Goal: Information Seeking & Learning: Check status

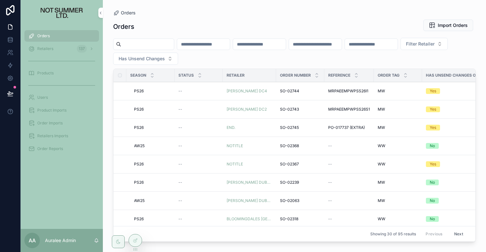
click at [49, 47] on span "Retailers" at bounding box center [45, 48] width 16 height 5
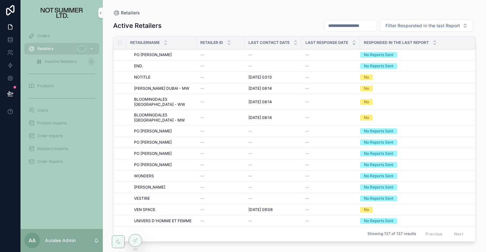
click at [45, 34] on span "Orders" at bounding box center [43, 35] width 13 height 5
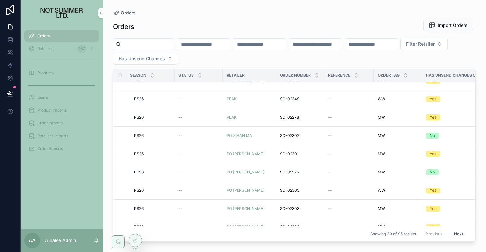
scroll to position [377, 0]
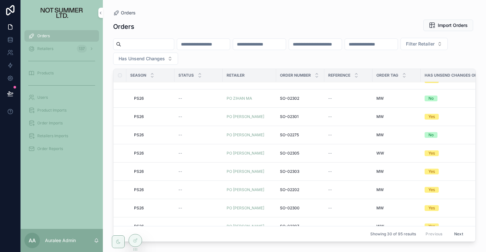
click at [459, 234] on button "Next" at bounding box center [458, 234] width 18 height 10
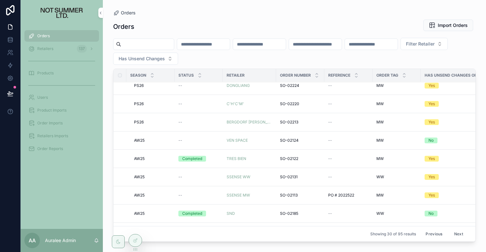
scroll to position [412, 0]
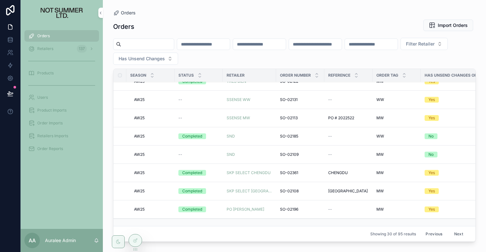
click at [456, 232] on button "Next" at bounding box center [458, 234] width 18 height 10
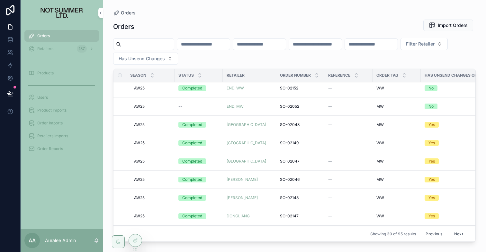
scroll to position [412, 0]
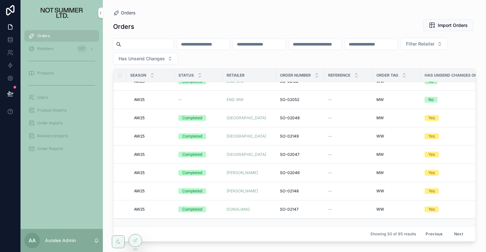
click at [457, 232] on button "Next" at bounding box center [458, 234] width 18 height 10
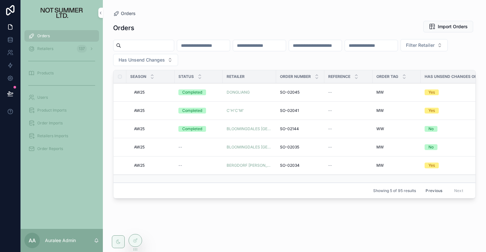
click at [400, 51] on button "Filter Retailer" at bounding box center [423, 45] width 47 height 12
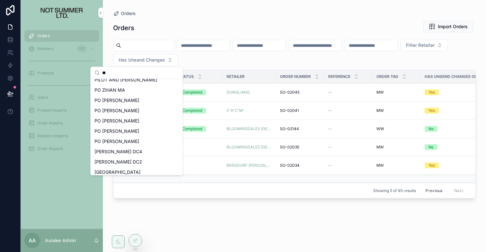
scroll to position [91, 0]
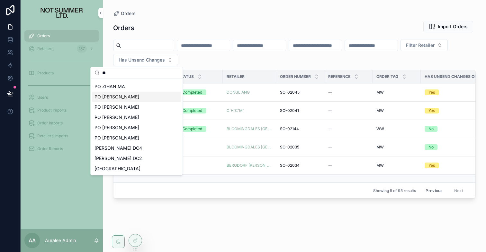
type input "**"
click at [135, 97] on span "PO [PERSON_NAME]" at bounding box center [116, 97] width 45 height 6
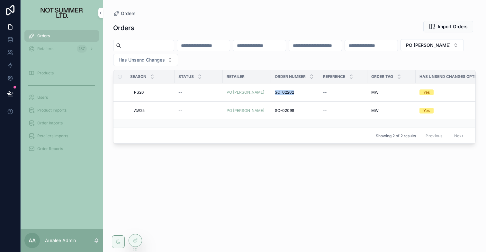
click at [285, 110] on span "SO-02099" at bounding box center [284, 110] width 19 height 5
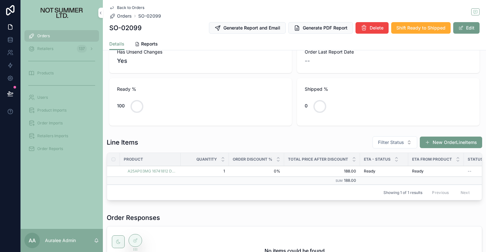
scroll to position [144, 0]
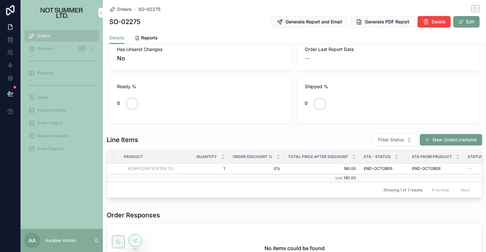
scroll to position [113, 0]
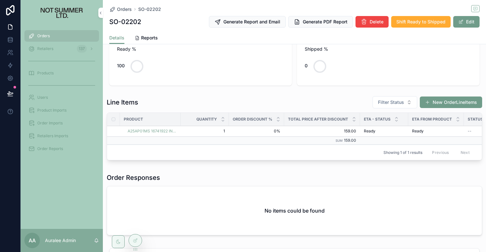
scroll to position [123, 0]
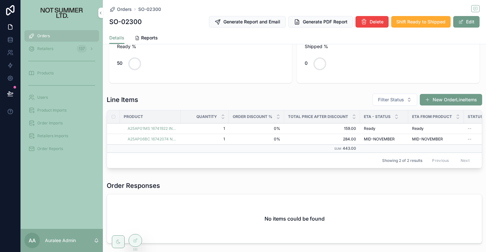
scroll to position [127, 0]
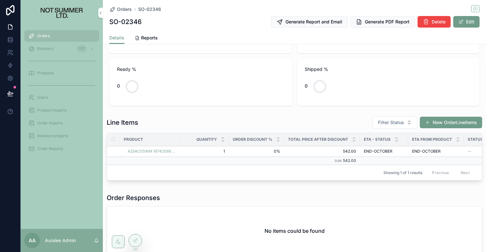
scroll to position [170, 0]
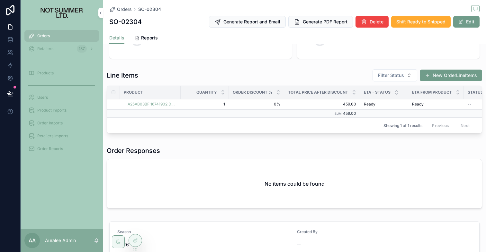
scroll to position [137, 0]
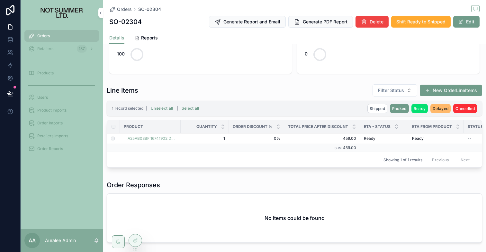
click at [378, 109] on span "Shipped" at bounding box center [376, 108] width 15 height 5
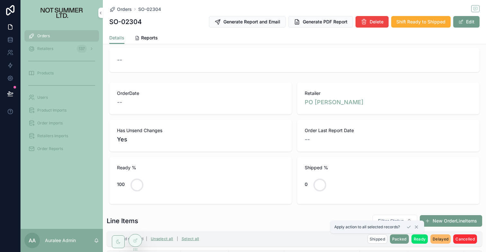
scroll to position [9, 0]
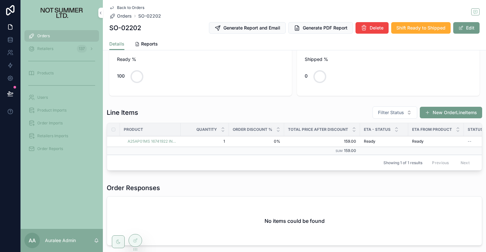
scroll to position [121, 0]
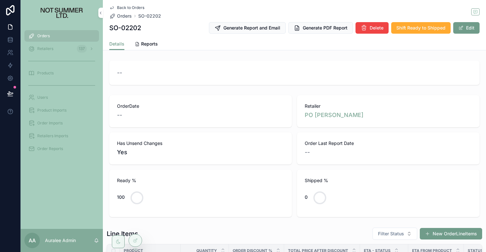
click at [62, 36] on div "Orders" at bounding box center [61, 36] width 67 height 10
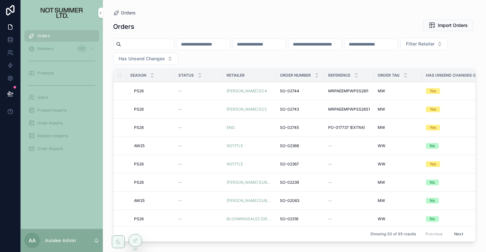
click at [406, 47] on span "Filter Retailer" at bounding box center [420, 44] width 29 height 6
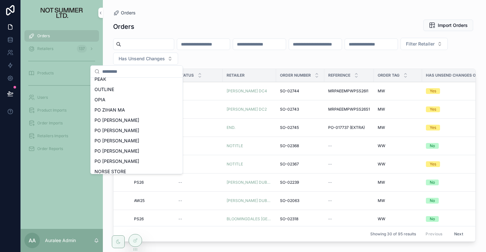
scroll to position [439, 0]
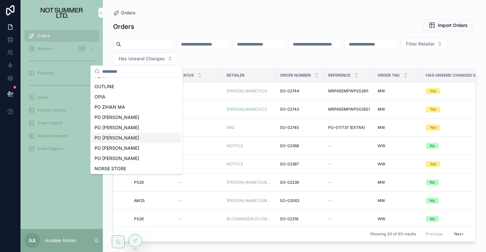
click at [129, 137] on div "PO JOSH COOK" at bounding box center [136, 138] width 89 height 10
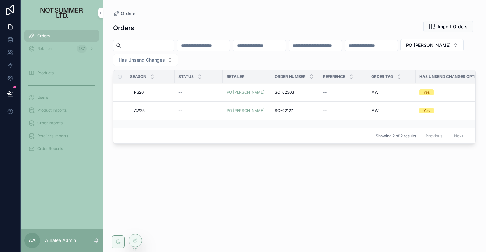
click at [286, 92] on span "SO-02303" at bounding box center [284, 92] width 19 height 5
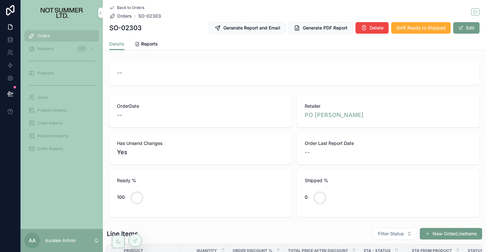
click at [63, 36] on div "Orders" at bounding box center [61, 36] width 67 height 10
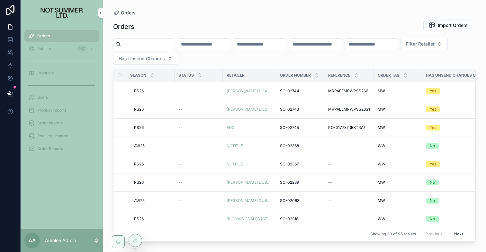
click at [406, 47] on span "Filter Retailer" at bounding box center [420, 44] width 29 height 6
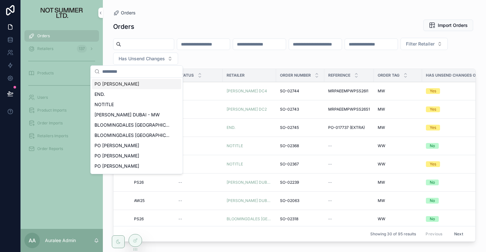
click at [122, 85] on span "PO RAVEN ZHANG" at bounding box center [116, 84] width 45 height 6
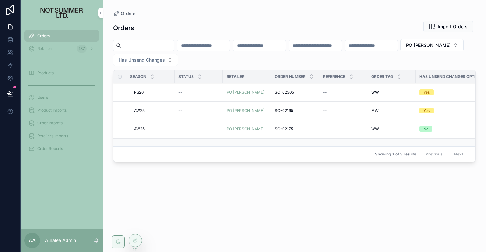
click at [279, 90] on span "SO-02305" at bounding box center [284, 92] width 19 height 5
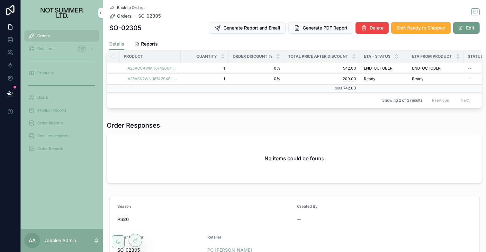
scroll to position [196, 0]
